Goal: Check status: Check status

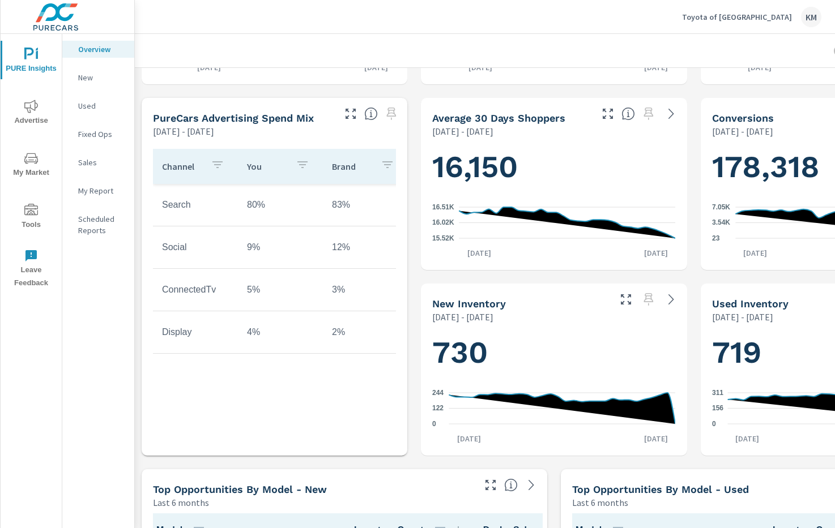
scroll to position [355, 0]
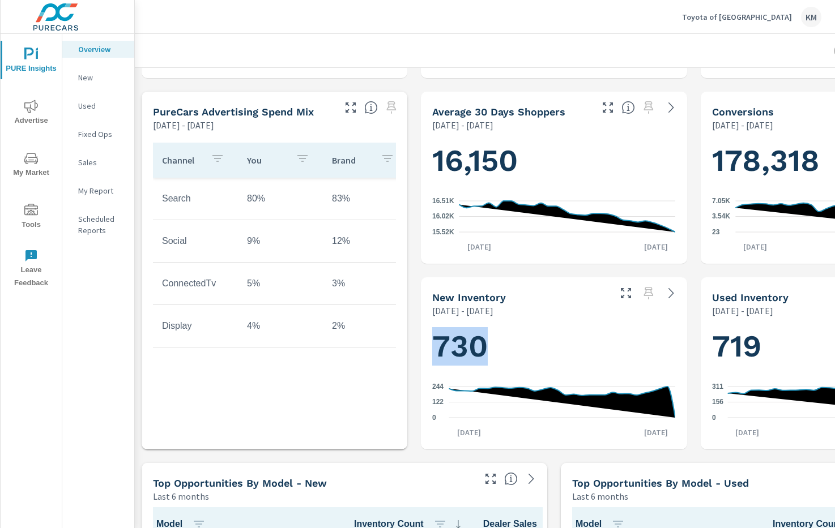
drag, startPoint x: 485, startPoint y: 354, endPoint x: 421, endPoint y: 354, distance: 64.0
click at [421, 354] on div "730 0 122 244 Aug 17th Sep 15th" at bounding box center [554, 383] width 266 height 133
drag, startPoint x: 759, startPoint y: 350, endPoint x: 713, endPoint y: 356, distance: 46.8
click at [713, 356] on h1 "719" at bounding box center [833, 346] width 243 height 39
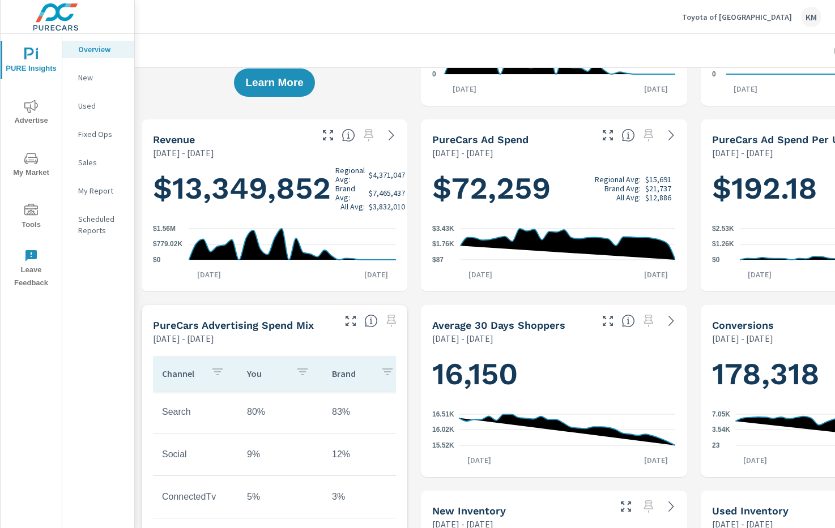
scroll to position [397, 0]
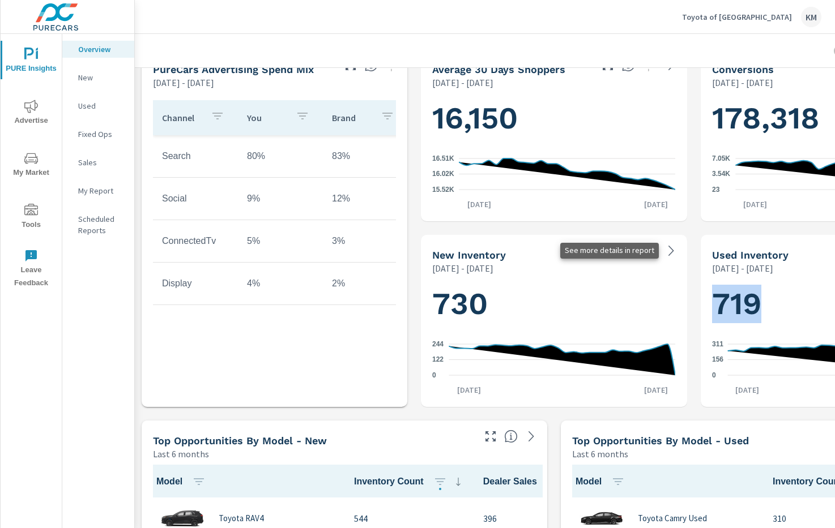
click at [670, 252] on icon at bounding box center [671, 251] width 14 height 14
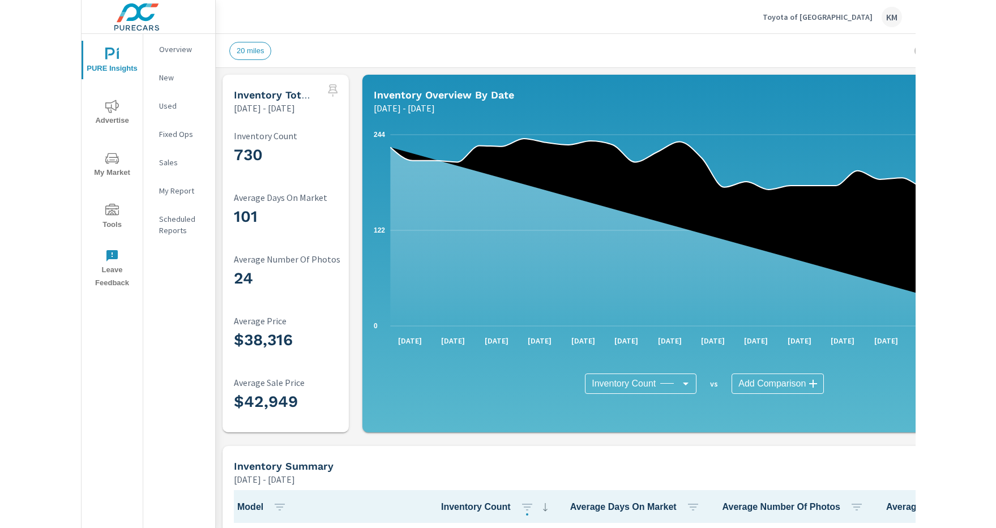
scroll to position [1, 0]
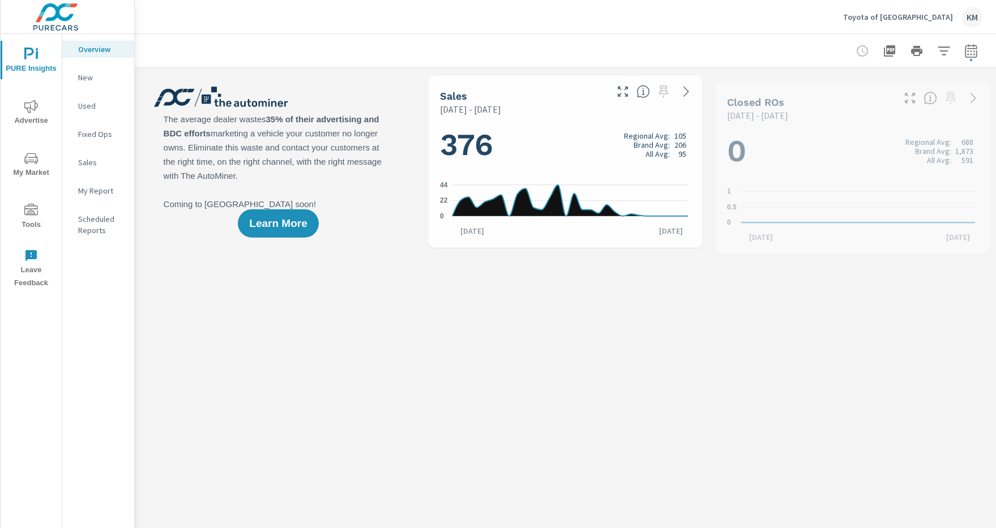
scroll to position [1, 0]
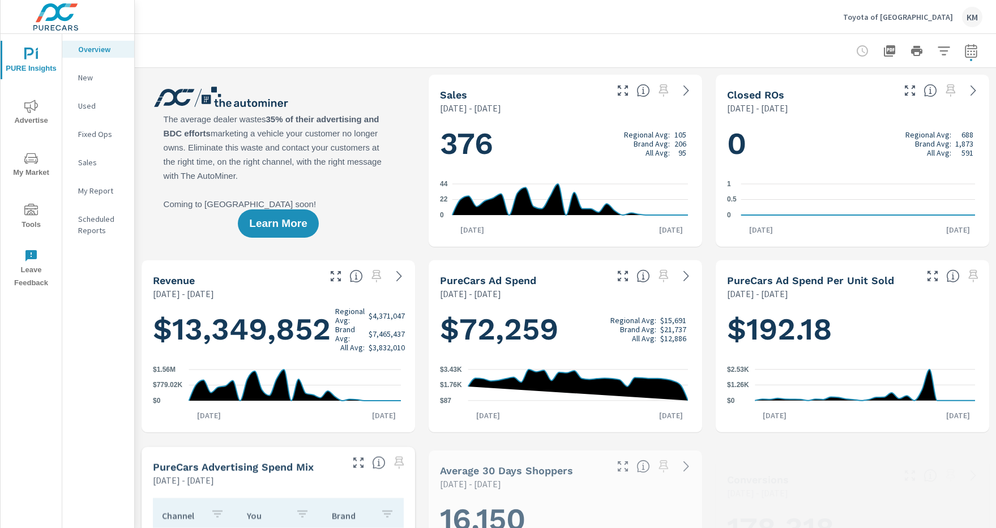
scroll to position [1, 0]
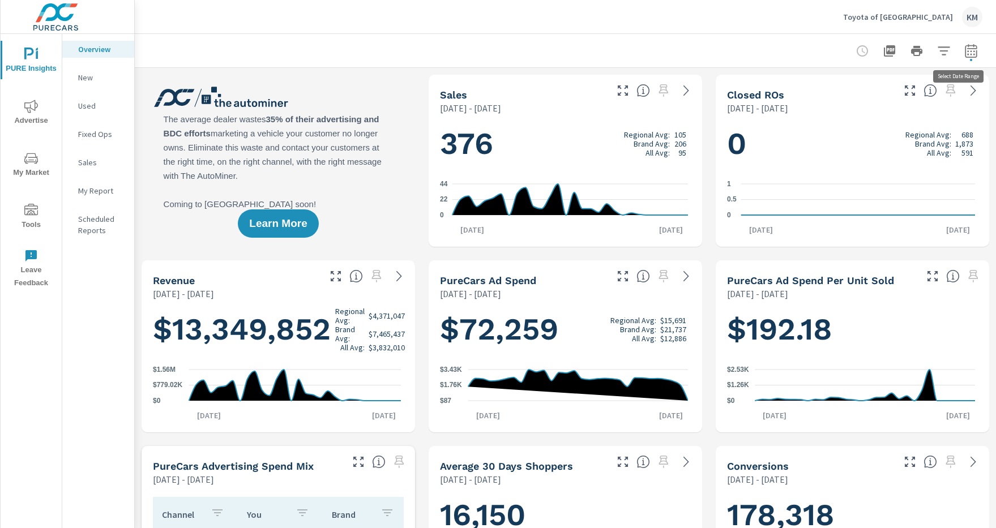
click at [965, 46] on icon "button" at bounding box center [972, 51] width 14 height 14
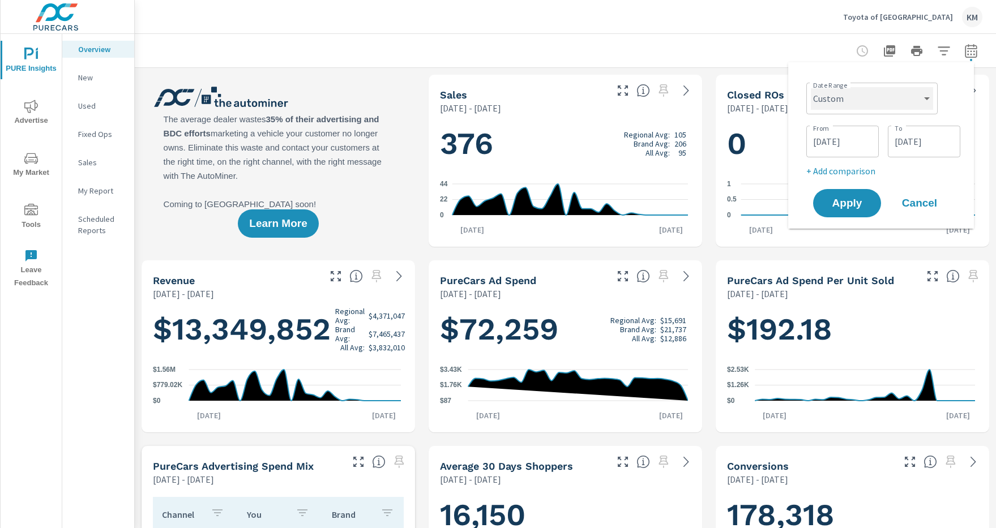
click at [880, 108] on select "Custom Yesterday Last week Last 7 days Last 14 days Last 30 days Last 45 days L…" at bounding box center [872, 98] width 122 height 23
select select "Last month"
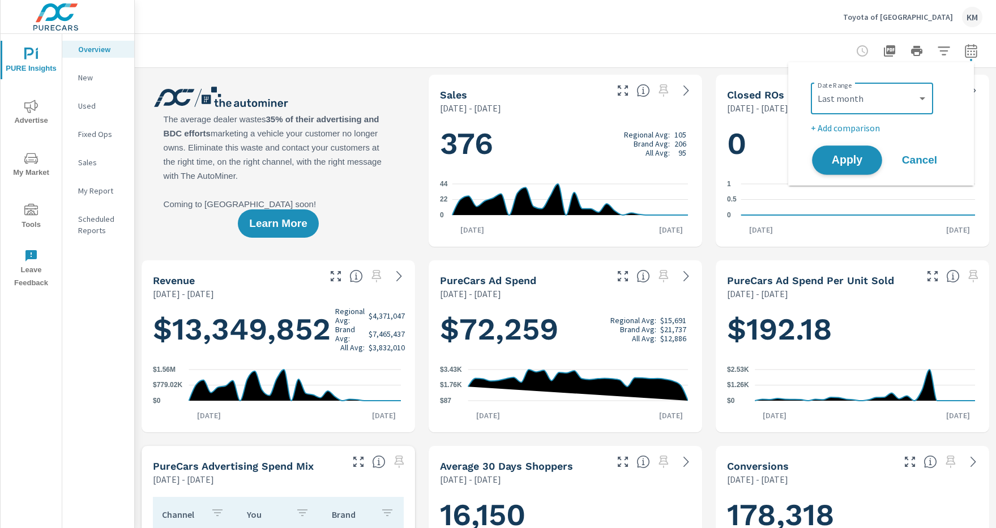
click at [851, 161] on span "Apply" at bounding box center [847, 160] width 46 height 11
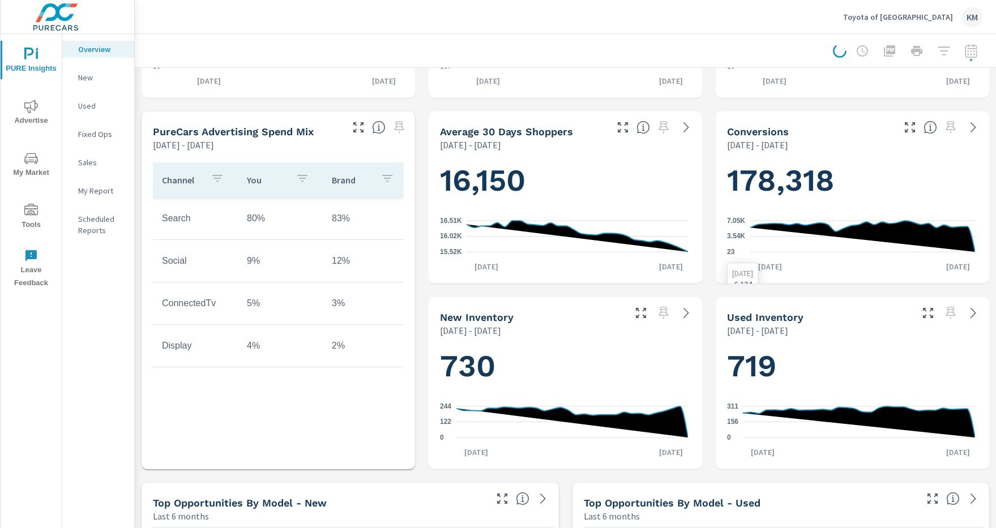
scroll to position [324, 0]
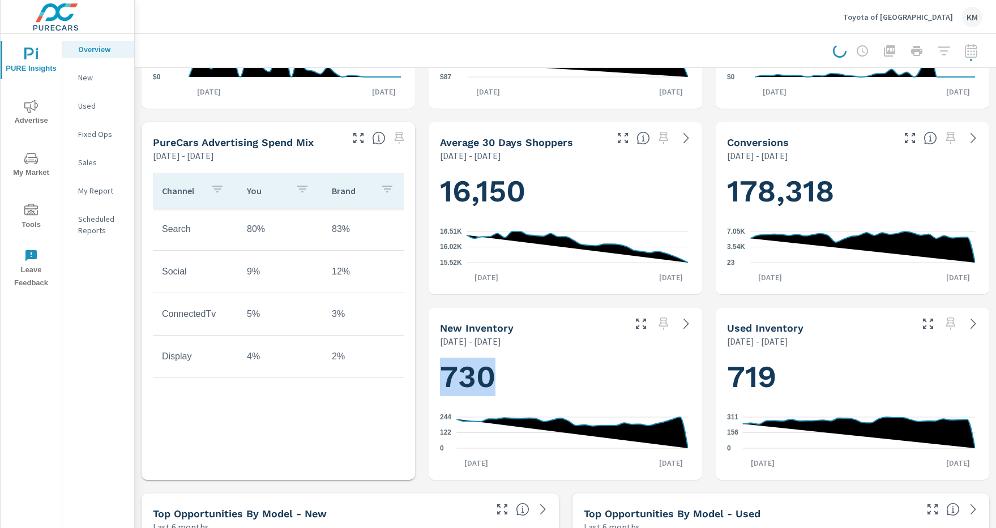
drag, startPoint x: 500, startPoint y: 382, endPoint x: 425, endPoint y: 389, distance: 75.1
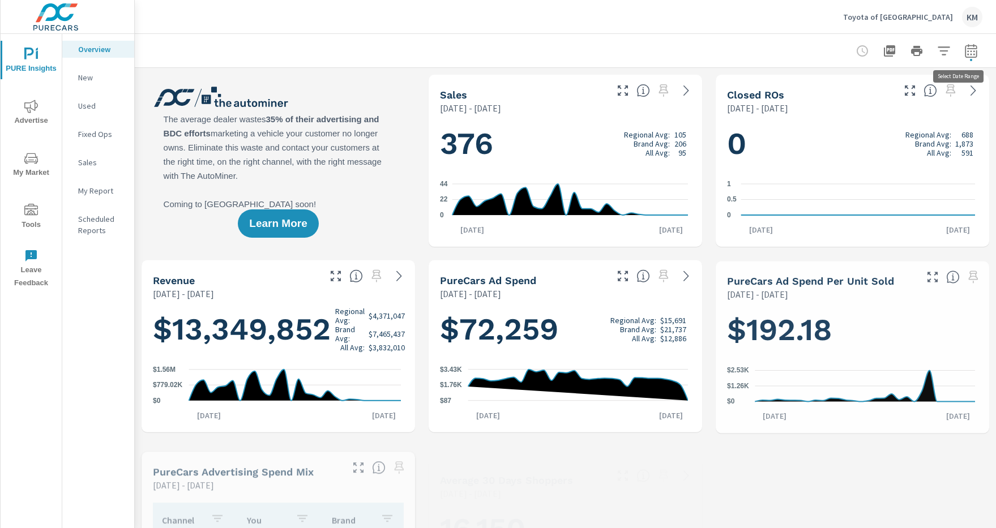
scroll to position [1, 0]
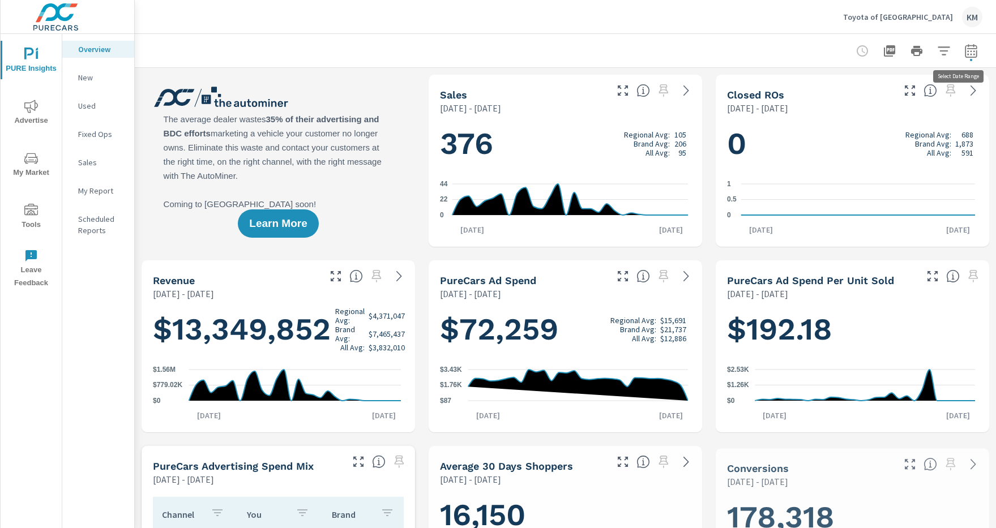
click at [967, 51] on icon "button" at bounding box center [970, 52] width 7 height 5
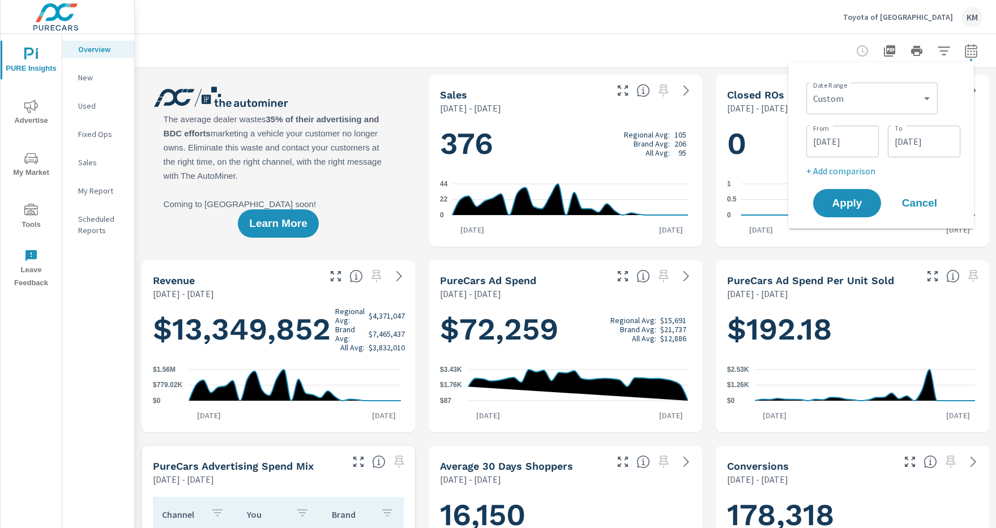
click at [645, 61] on div at bounding box center [565, 50] width 834 height 33
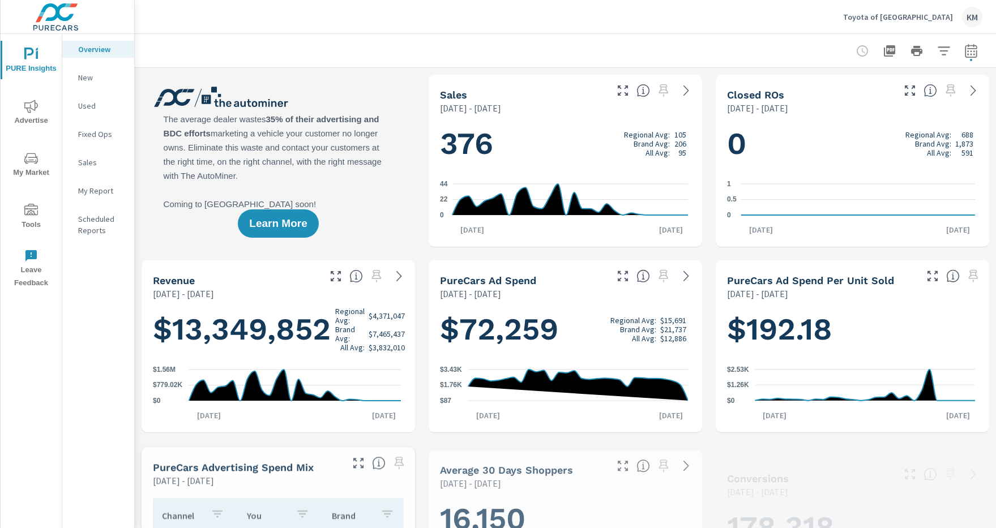
scroll to position [1, 0]
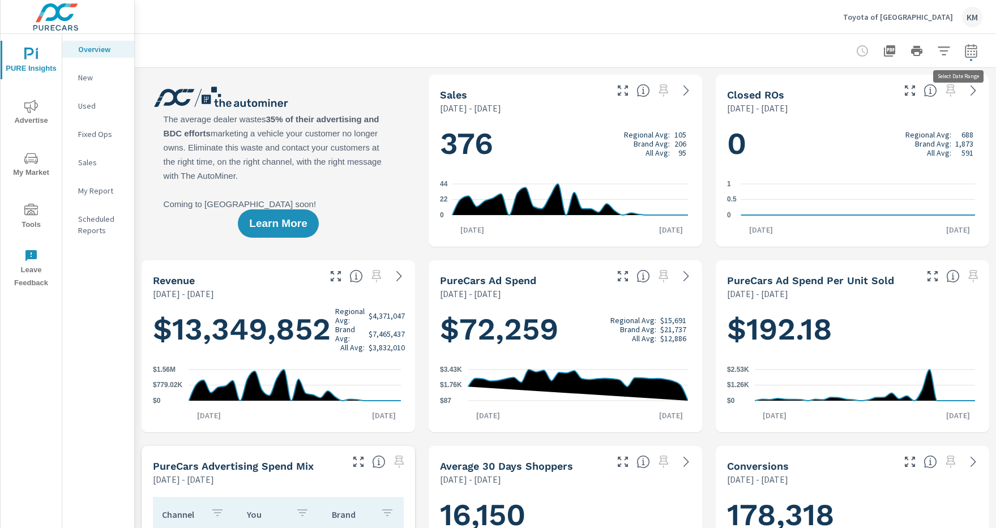
click at [965, 56] on icon "button" at bounding box center [972, 51] width 14 height 14
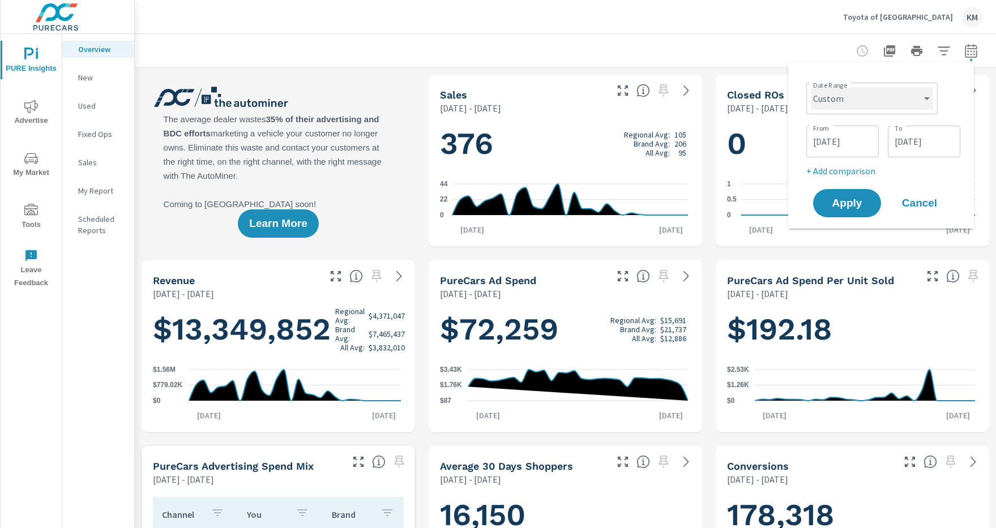
click at [882, 107] on select "Custom Yesterday Last week Last 7 days Last 14 days Last 30 days Last 45 days L…" at bounding box center [872, 98] width 122 height 23
select select "Last month"
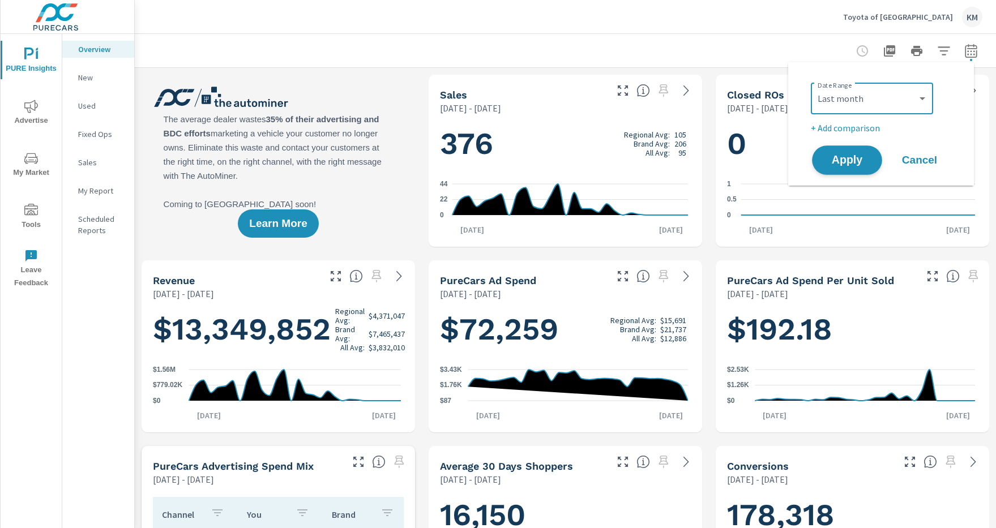
click at [836, 155] on span "Apply" at bounding box center [847, 160] width 46 height 11
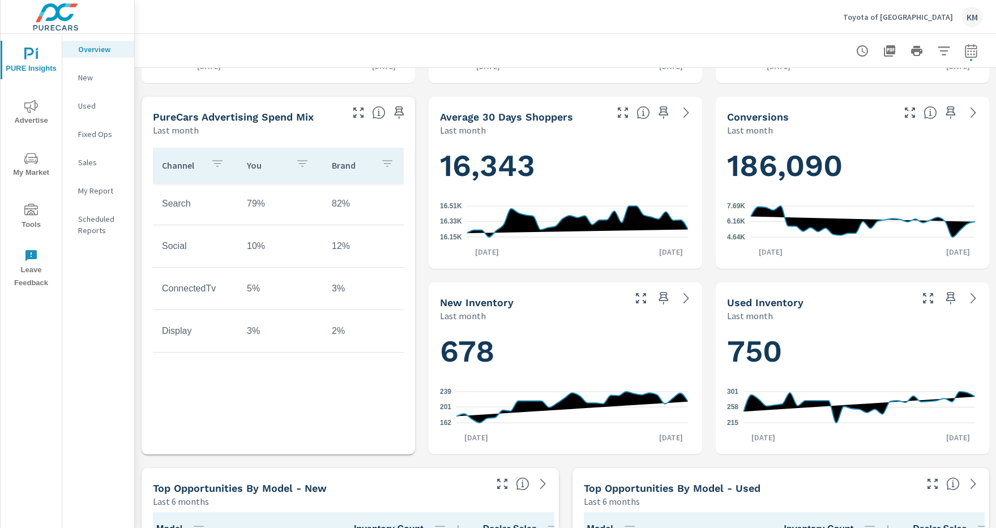
scroll to position [393, 0]
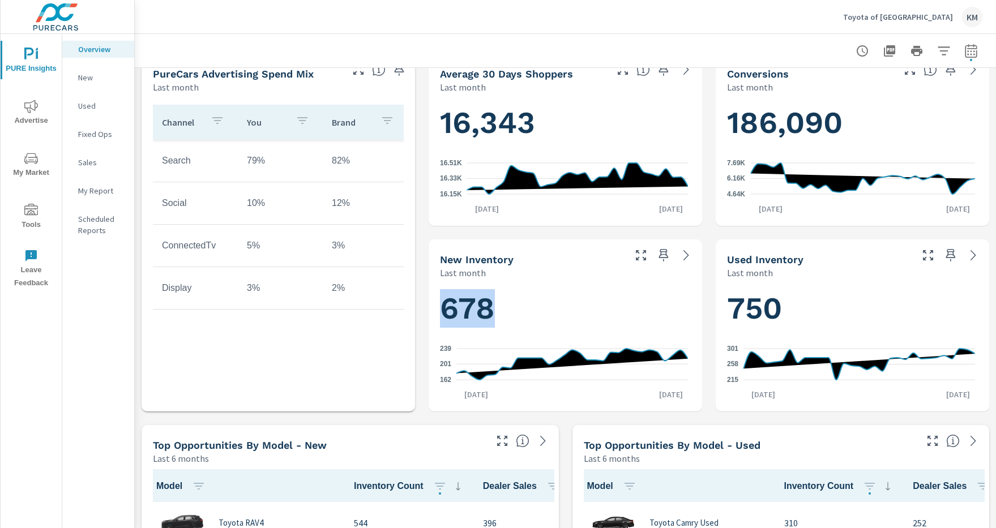
drag, startPoint x: 488, startPoint y: 316, endPoint x: 427, endPoint y: 322, distance: 62.0
click at [429, 322] on div "678 162 201 239 Aug 1st Aug 31st" at bounding box center [566, 345] width 274 height 133
drag, startPoint x: 777, startPoint y: 304, endPoint x: 729, endPoint y: 306, distance: 48.2
click at [729, 306] on h1 "750" at bounding box center [852, 308] width 251 height 39
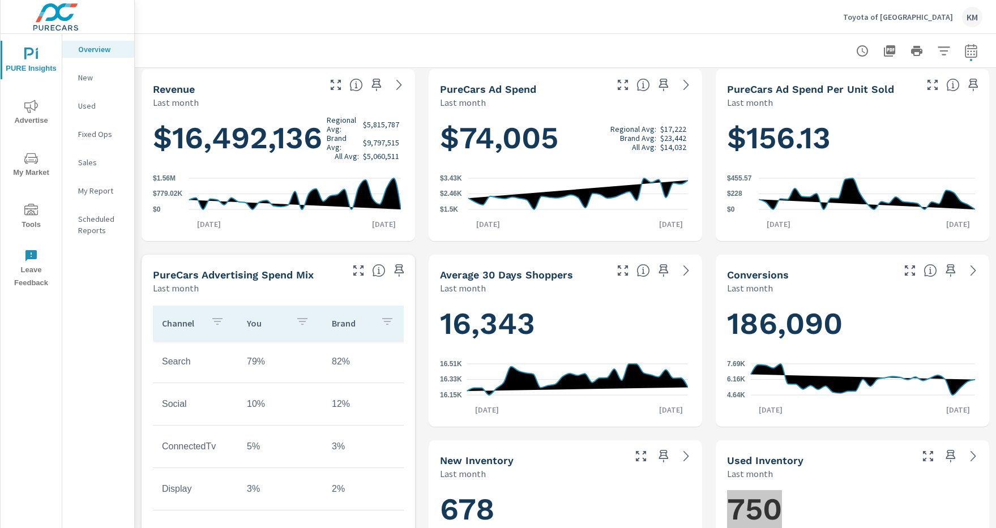
scroll to position [0, 0]
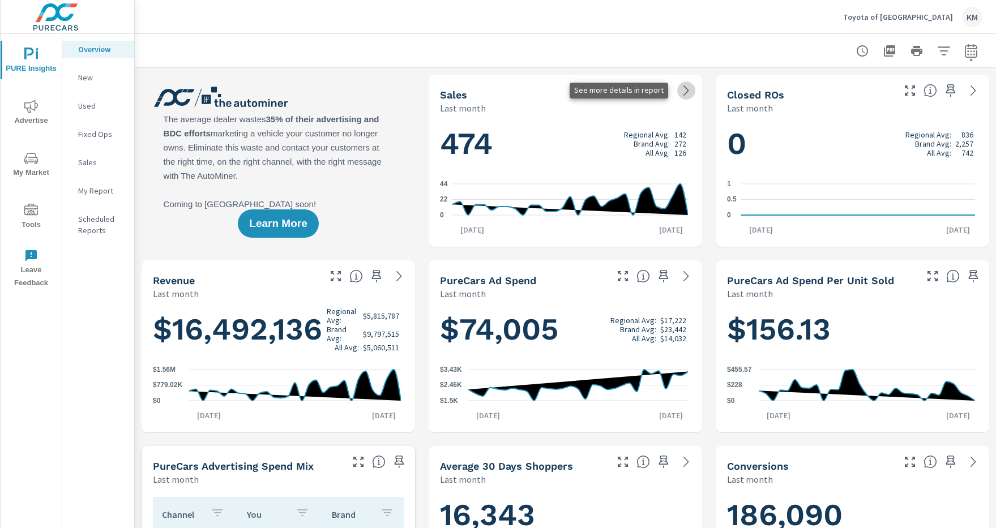
click at [680, 89] on icon at bounding box center [687, 91] width 14 height 14
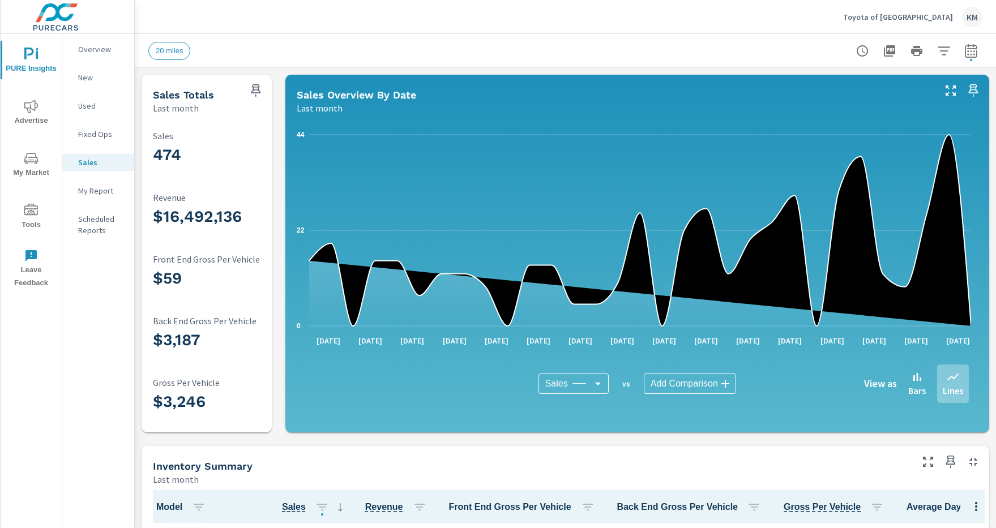
click at [965, 45] on icon "button" at bounding box center [972, 51] width 14 height 14
select select "Last month"
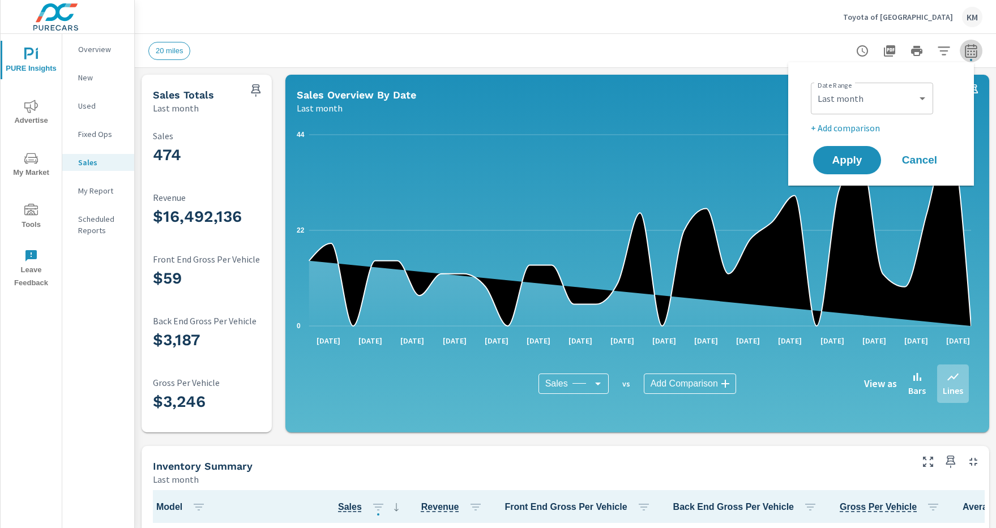
scroll to position [1, 0]
click at [965, 45] on icon "button" at bounding box center [972, 51] width 14 height 14
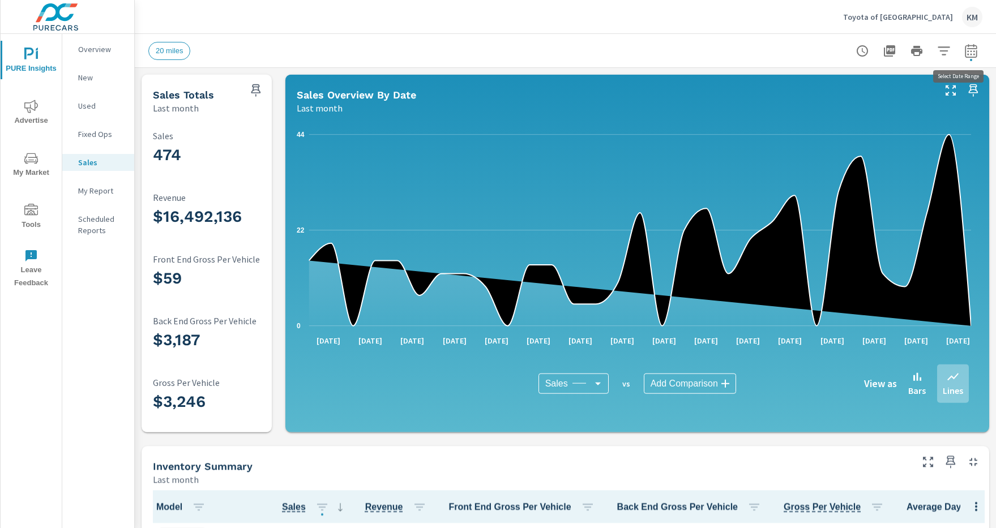
click at [965, 45] on icon "button" at bounding box center [971, 51] width 12 height 14
select select "Last month"
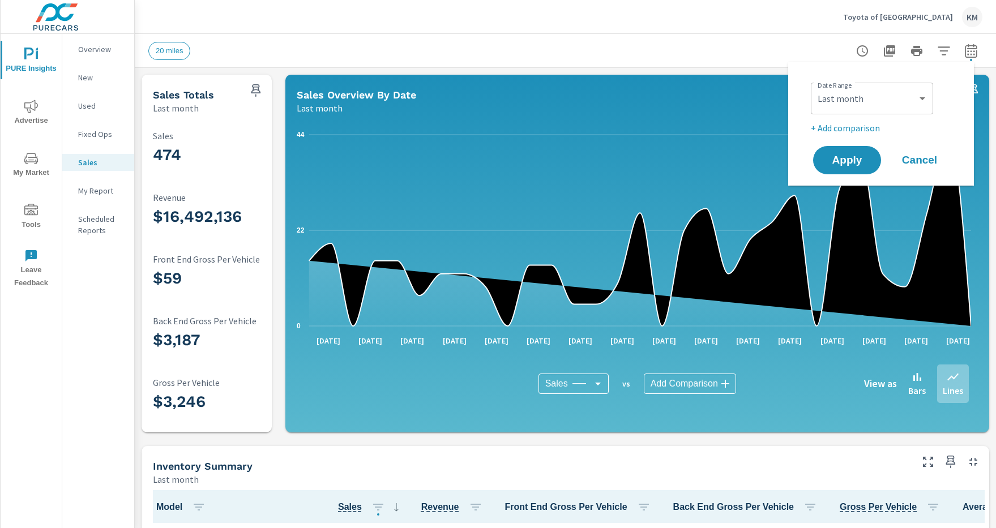
scroll to position [1, 0]
click at [916, 94] on select "Custom [DATE] Last week Last 7 days Last 14 days Last 30 days Last 45 days Last…" at bounding box center [872, 98] width 113 height 23
click at [547, 40] on div "20 miles" at bounding box center [565, 50] width 834 height 33
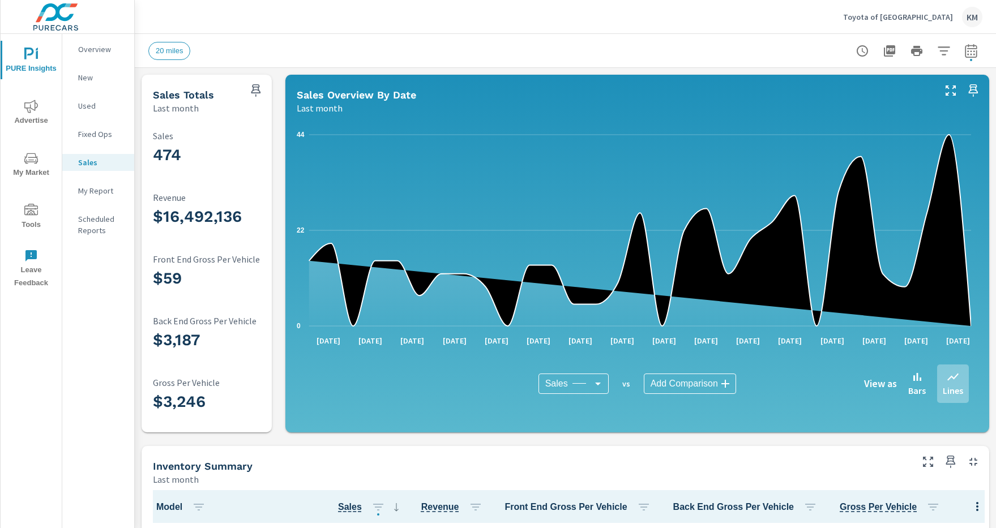
click at [293, 13] on div "Toyota of [GEOGRAPHIC_DATA] KM" at bounding box center [565, 16] width 834 height 33
click at [90, 44] on p "Overview" at bounding box center [101, 49] width 47 height 11
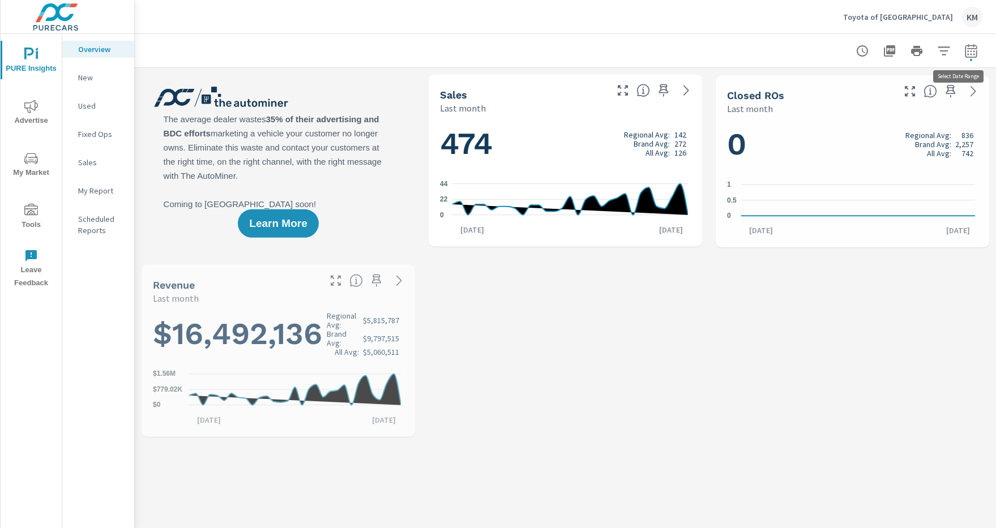
click at [965, 45] on icon "button" at bounding box center [971, 51] width 12 height 14
select select "Last month"
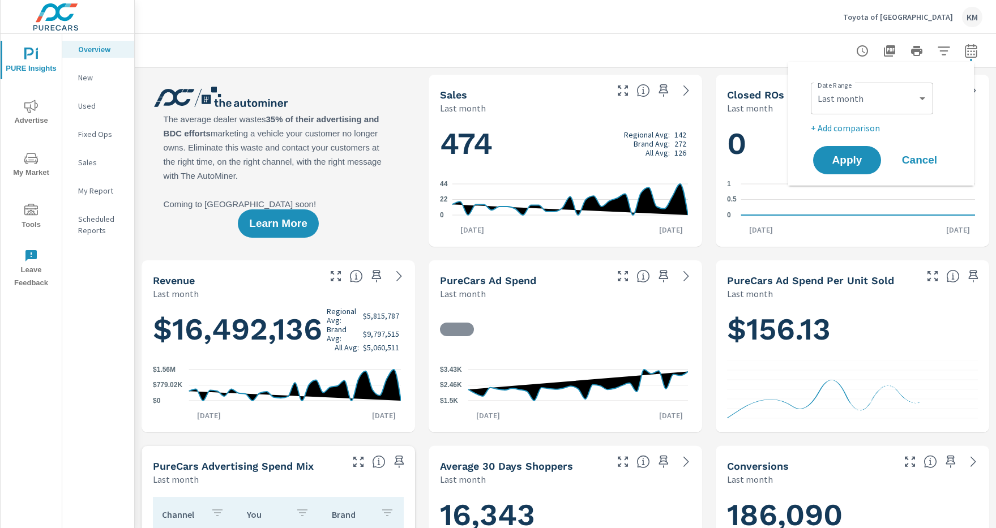
click at [965, 45] on icon "button" at bounding box center [971, 51] width 12 height 14
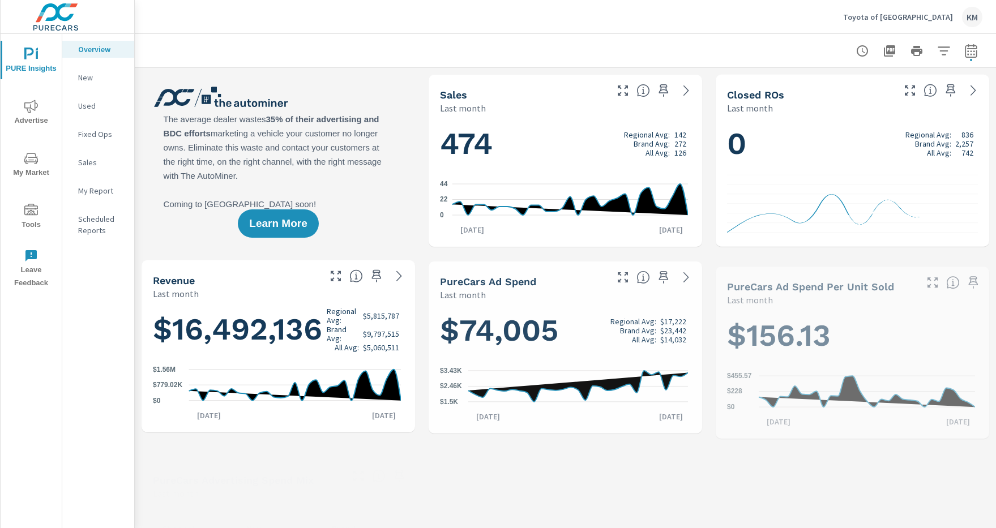
scroll to position [1, 0]
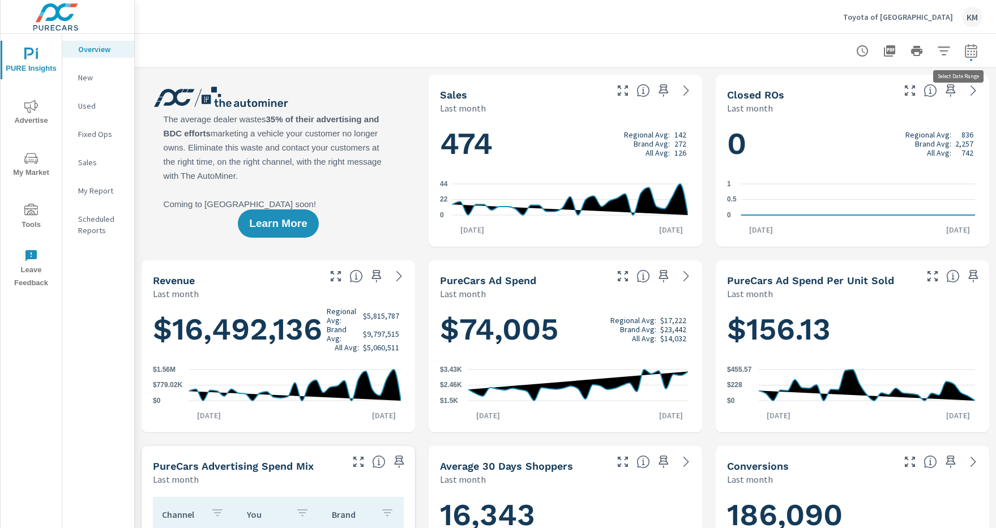
click at [965, 56] on icon "button" at bounding box center [972, 51] width 14 height 14
select select "Last month"
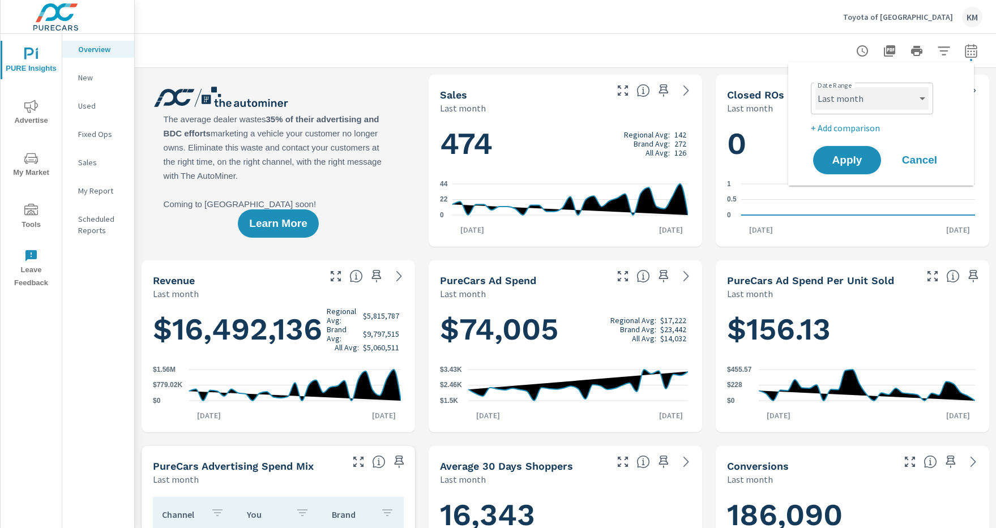
click at [901, 97] on select "Custom Yesterday Last week Last 7 days Last 14 days Last 30 days Last 45 days L…" at bounding box center [872, 98] width 113 height 23
click at [785, 10] on div "Toyota of [GEOGRAPHIC_DATA] KM" at bounding box center [565, 16] width 834 height 33
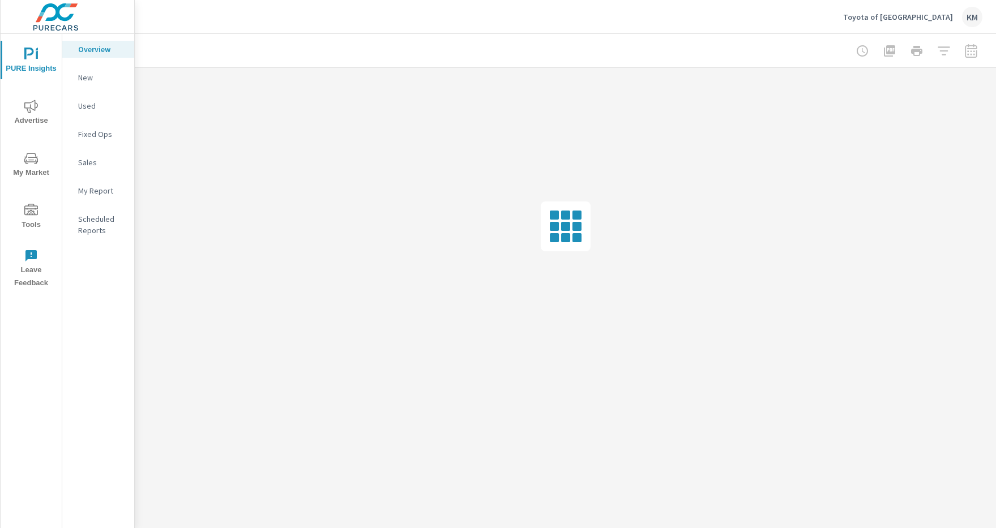
click at [968, 20] on div "KM" at bounding box center [972, 17] width 20 height 20
